Goal: Task Accomplishment & Management: Use online tool/utility

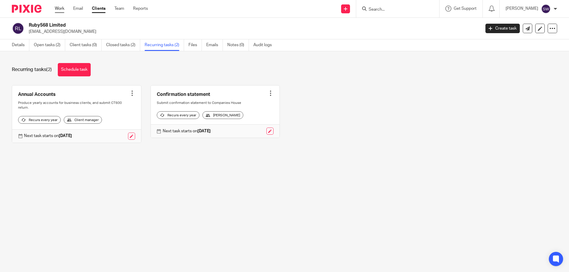
click at [63, 9] on link "Work" at bounding box center [59, 9] width 9 height 6
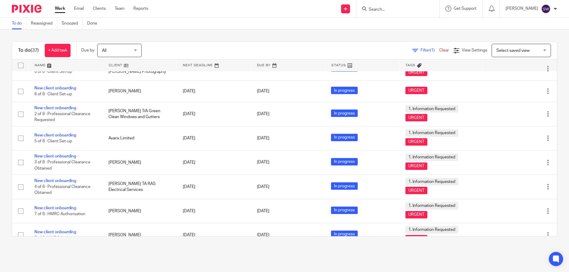
scroll to position [728, 0]
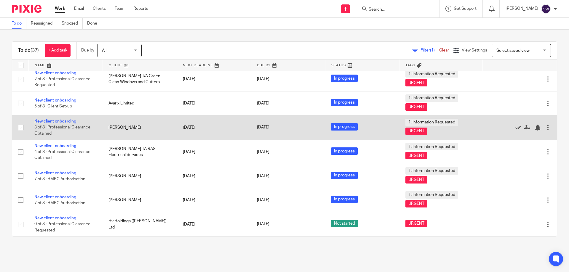
click at [61, 122] on link "New client onboarding" at bounding box center [55, 121] width 42 height 4
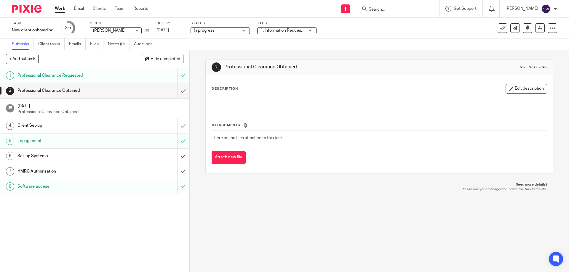
click at [152, 126] on div "Client Set-up" at bounding box center [94, 125] width 154 height 9
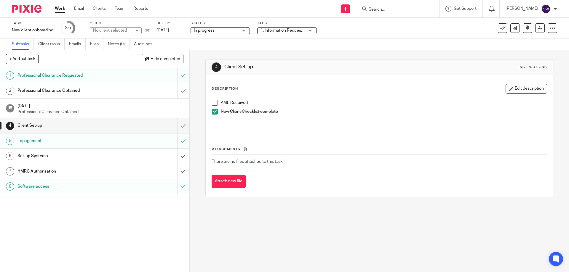
click at [214, 103] on span at bounding box center [215, 103] width 6 height 6
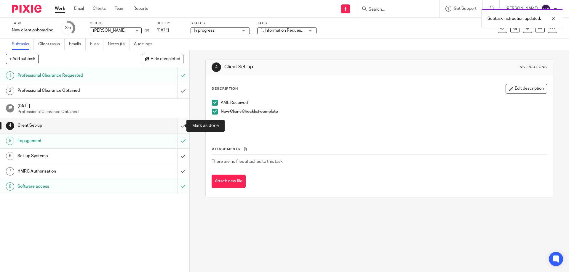
click at [176, 127] on input "submit" at bounding box center [94, 125] width 189 height 15
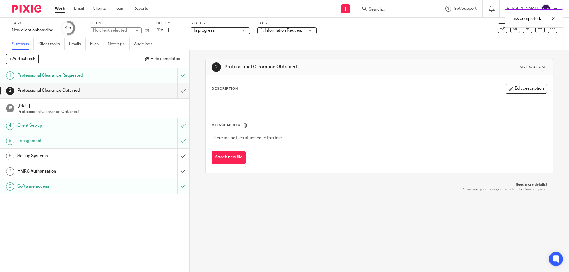
click at [123, 157] on div "Set-up Systems" at bounding box center [94, 156] width 154 height 9
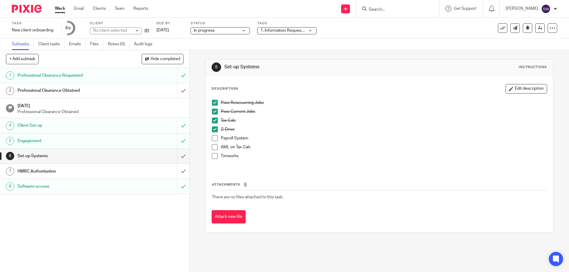
click at [229, 148] on p "AML on Tax Calc" at bounding box center [384, 147] width 326 height 6
click at [213, 146] on span at bounding box center [215, 147] width 6 height 6
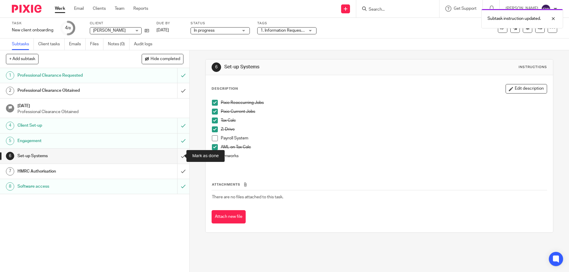
click at [177, 157] on input "submit" at bounding box center [94, 156] width 189 height 15
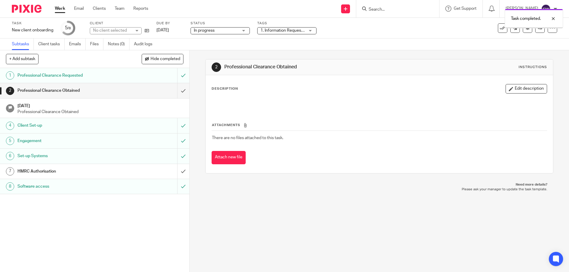
click at [114, 171] on h1 "HMRC Authorisation" at bounding box center [68, 171] width 103 height 9
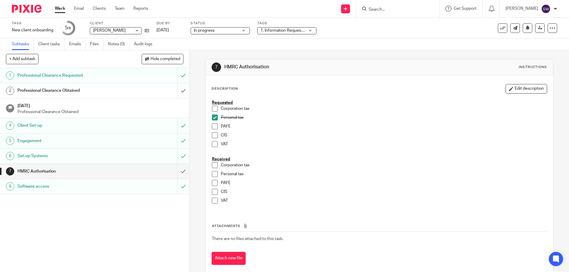
click at [63, 9] on link "Work" at bounding box center [60, 9] width 10 height 6
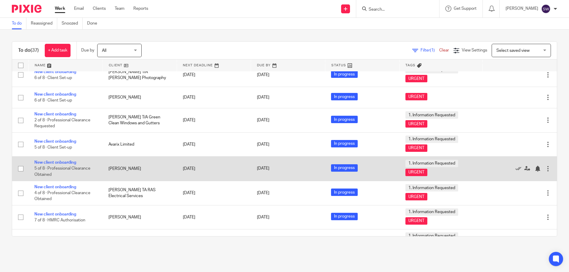
scroll to position [728, 0]
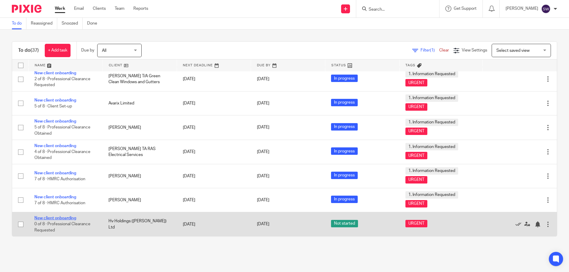
click at [69, 218] on link "New client onboarding" at bounding box center [55, 218] width 42 height 4
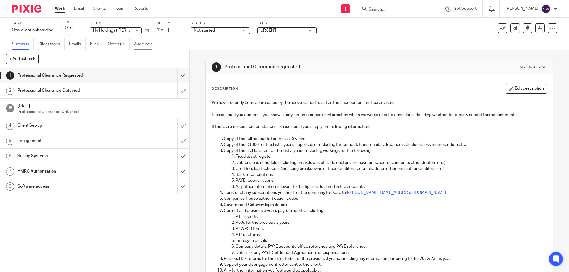
click at [143, 44] on link "Audit logs" at bounding box center [145, 45] width 23 height 12
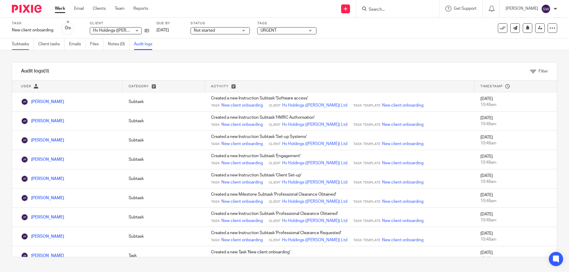
click at [24, 43] on link "Subtasks" at bounding box center [23, 45] width 22 height 12
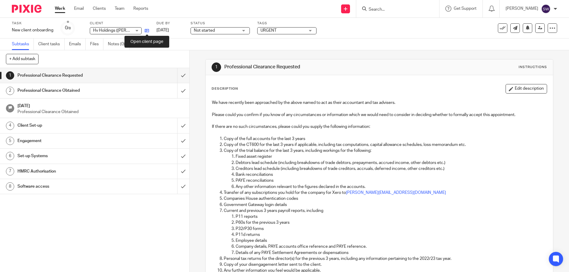
click at [146, 31] on icon at bounding box center [147, 30] width 4 height 4
